Goal: Information Seeking & Learning: Learn about a topic

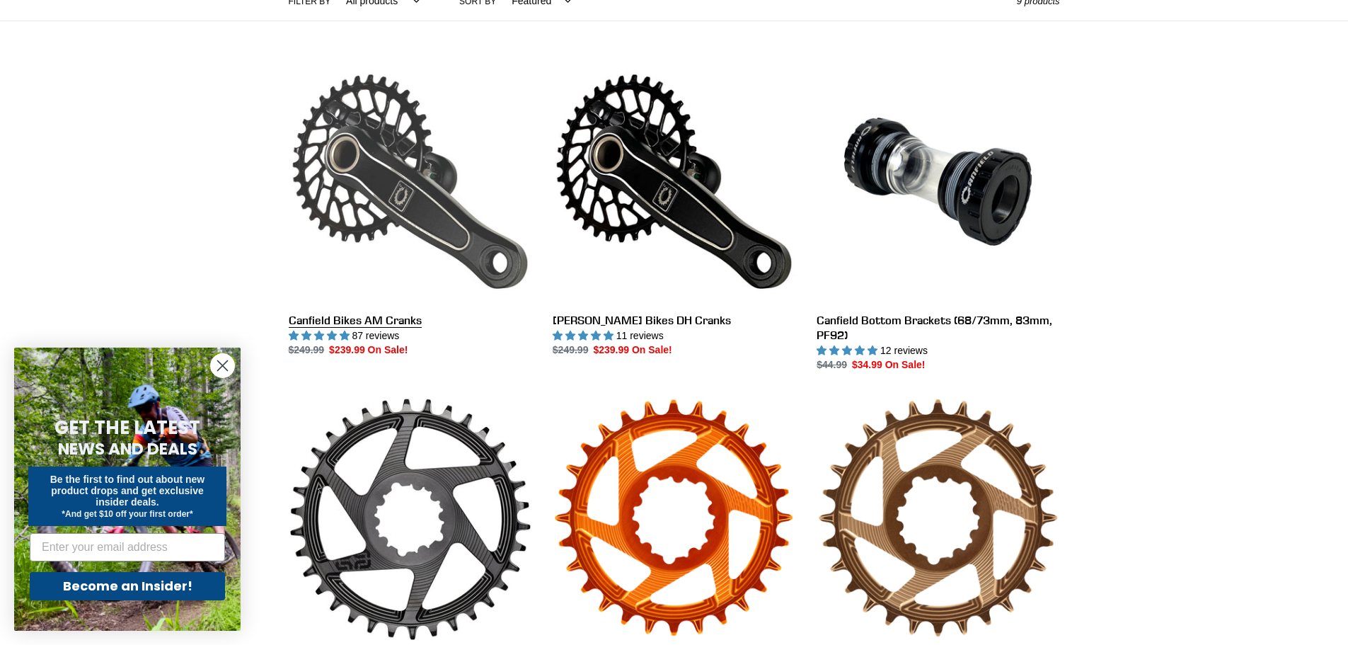
click at [386, 178] on link "Canfield Bikes AM Cranks" at bounding box center [410, 209] width 243 height 298
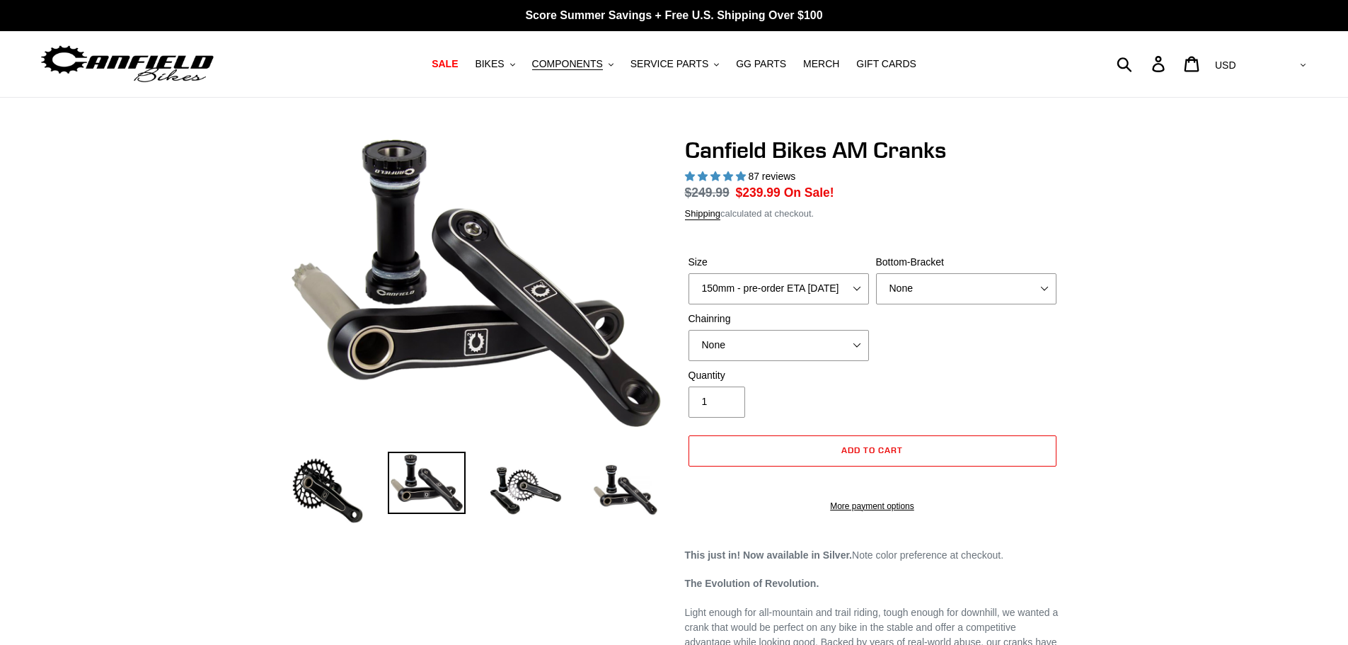
select select "highest-rating"
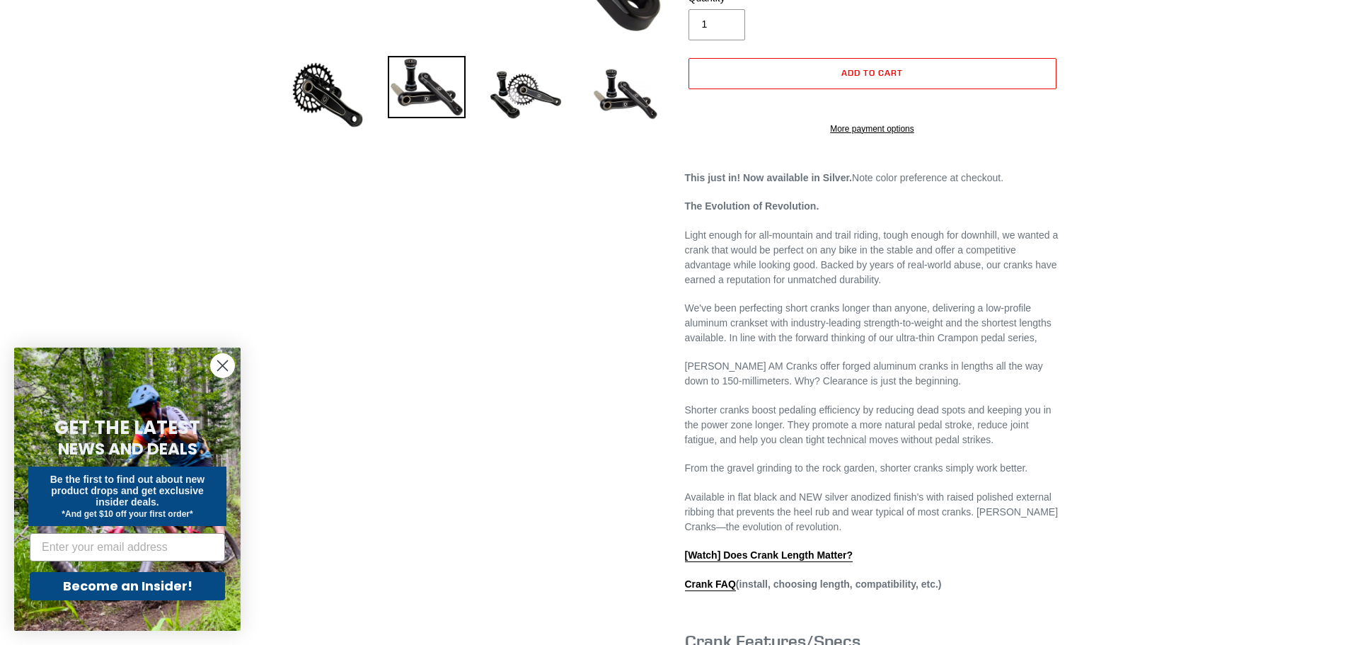
scroll to position [566, 0]
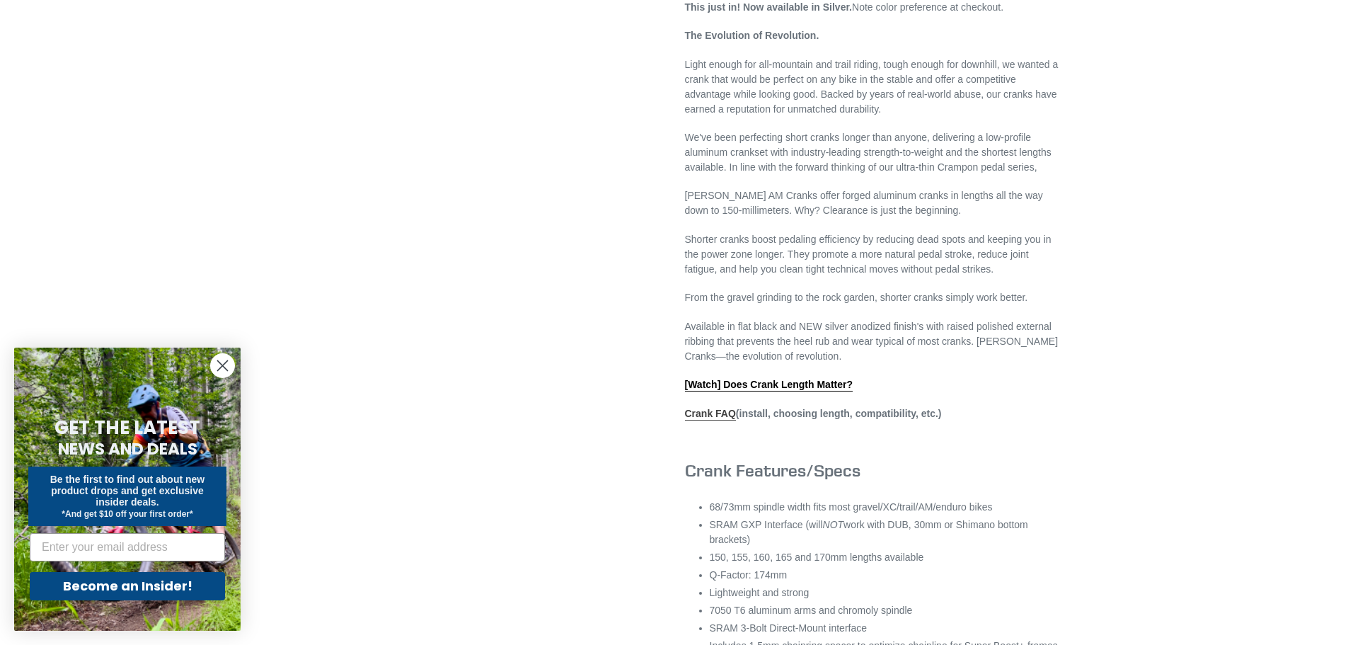
click at [711, 420] on link "Crank FAQ" at bounding box center [710, 414] width 51 height 13
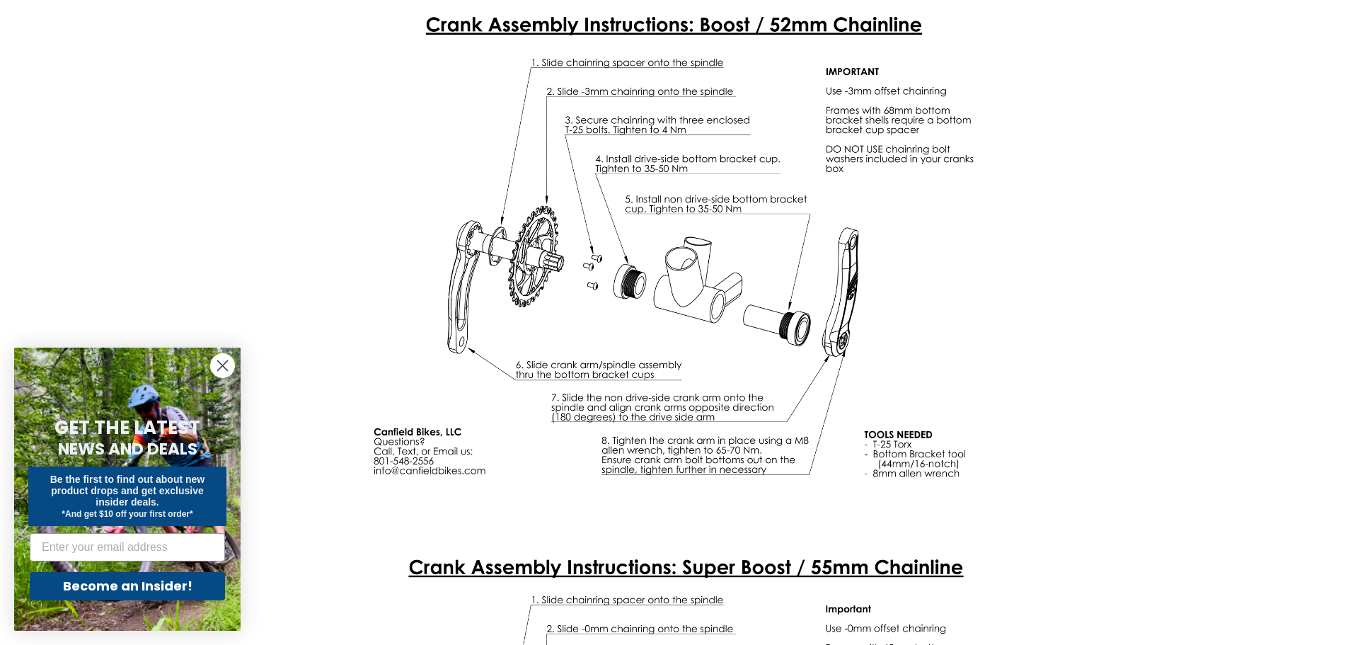
scroll to position [3751, 0]
